Goal: Task Accomplishment & Management: Use online tool/utility

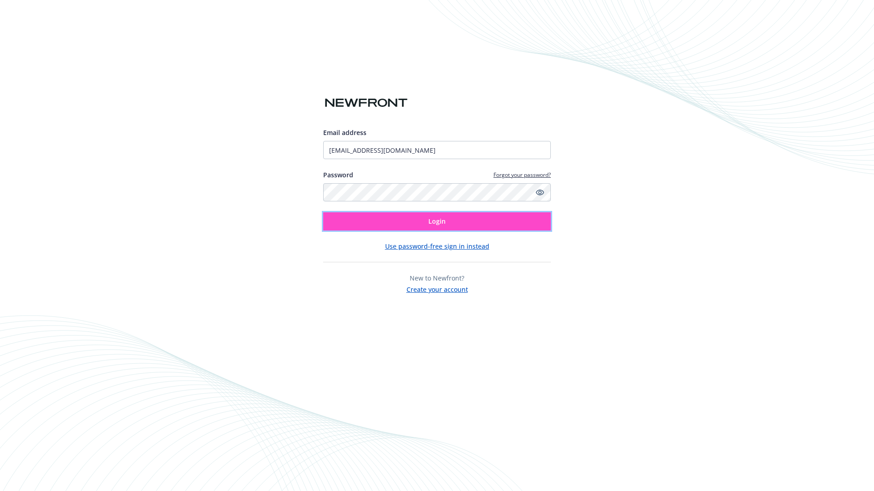
click at [437, 222] on span "Login" at bounding box center [436, 221] width 17 height 9
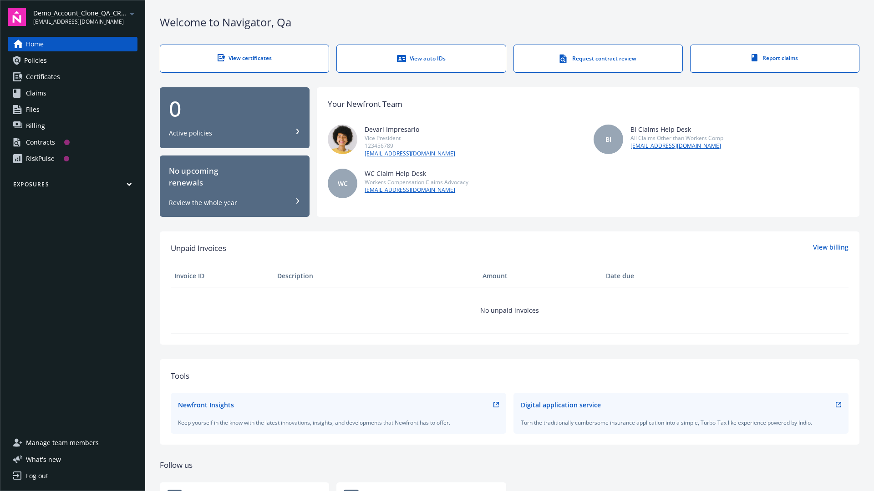
click at [85, 17] on span "Demo_Account_Clone_QA_CR_Tests_Prospect" at bounding box center [79, 13] width 93 height 10
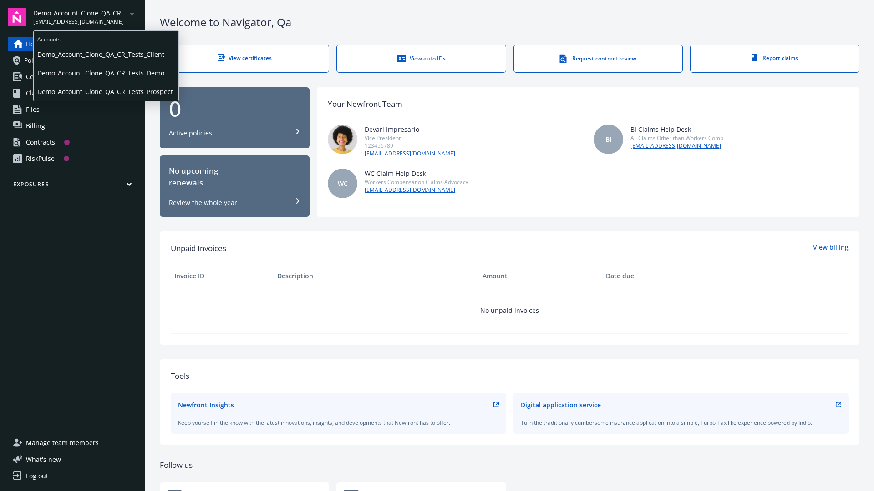
click at [105, 54] on span "Demo_Account_Clone_QA_CR_Tests_Client" at bounding box center [105, 54] width 137 height 19
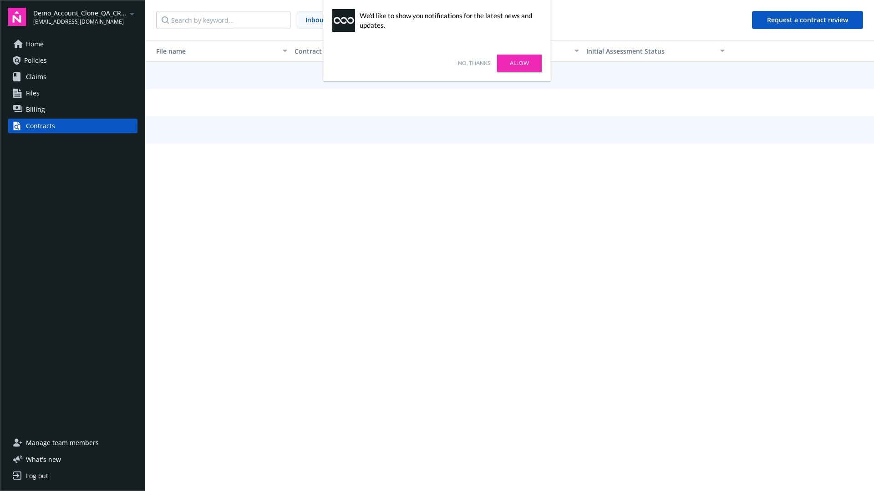
click at [474, 63] on link "No, thanks" at bounding box center [474, 63] width 32 height 8
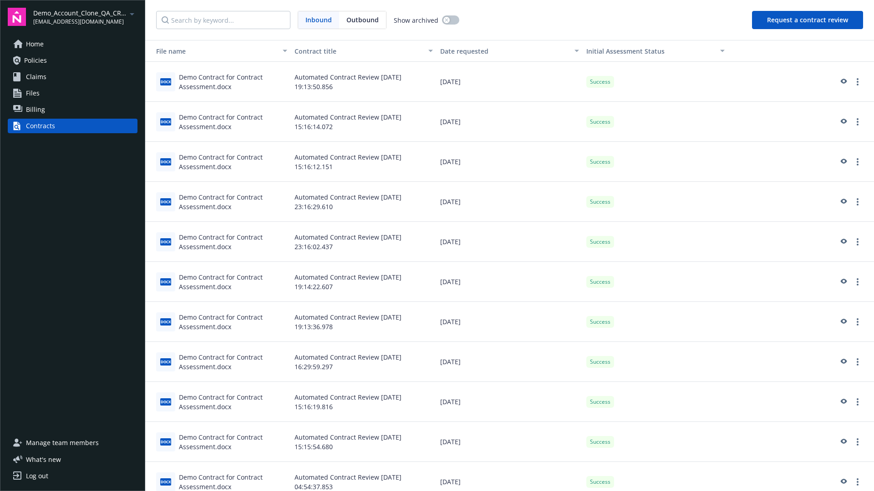
click at [808, 20] on button "Request a contract review" at bounding box center [807, 20] width 111 height 18
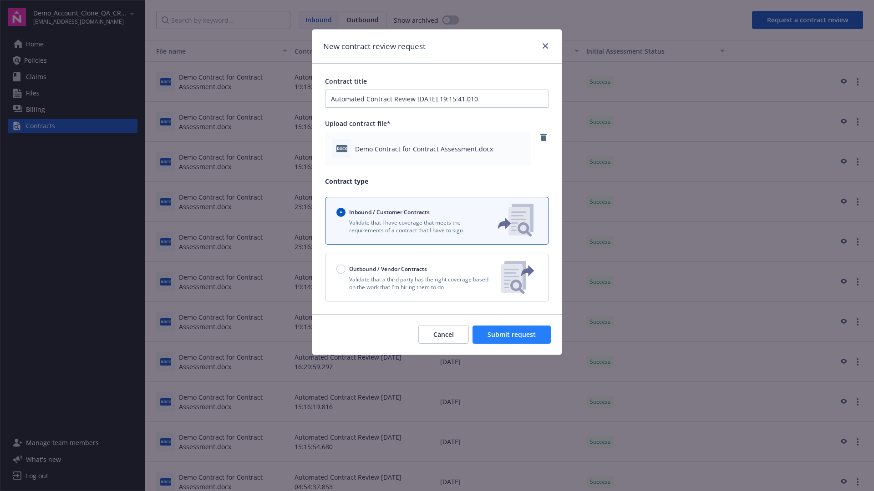
type input "Automated Contract Review 08-29-2025 19:15:41.010"
click at [512, 335] on span "Submit request" at bounding box center [511, 334] width 48 height 9
